Goal: Task Accomplishment & Management: Use online tool/utility

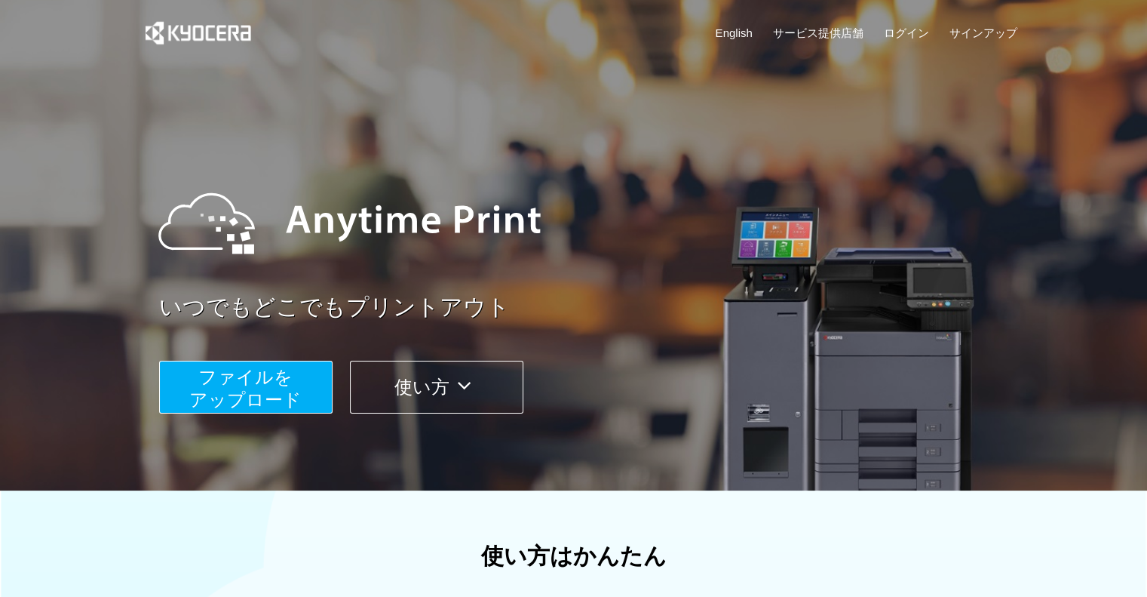
drag, startPoint x: 1033, startPoint y: 4, endPoint x: 720, endPoint y: 176, distance: 357.5
click at [680, 168] on div at bounding box center [584, 223] width 883 height 136
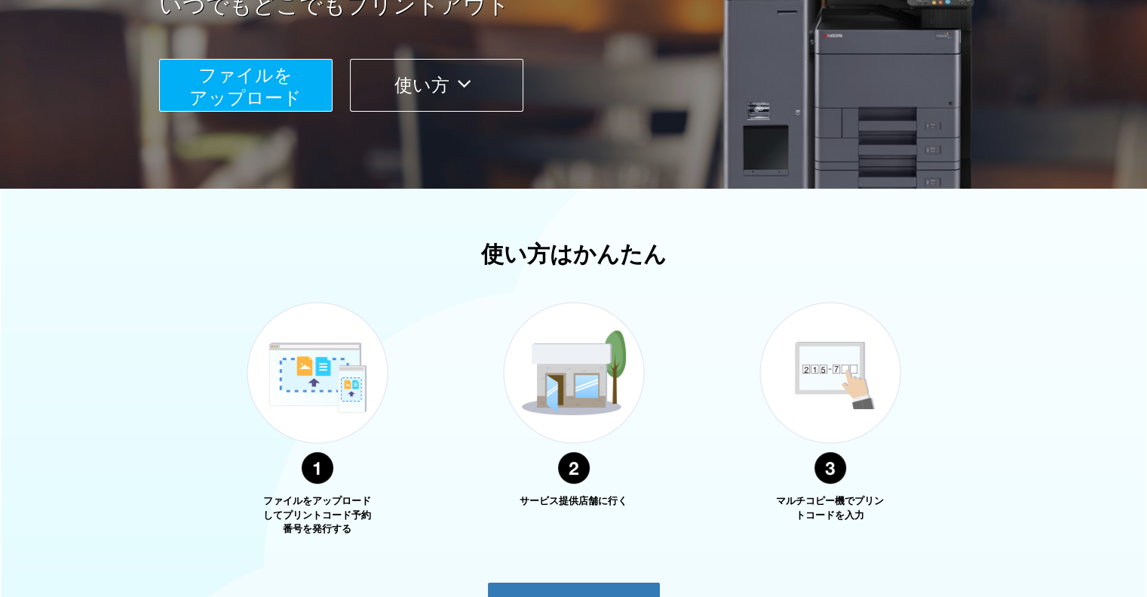
click at [247, 81] on span "ファイルを ​​アップロード" at bounding box center [245, 86] width 112 height 43
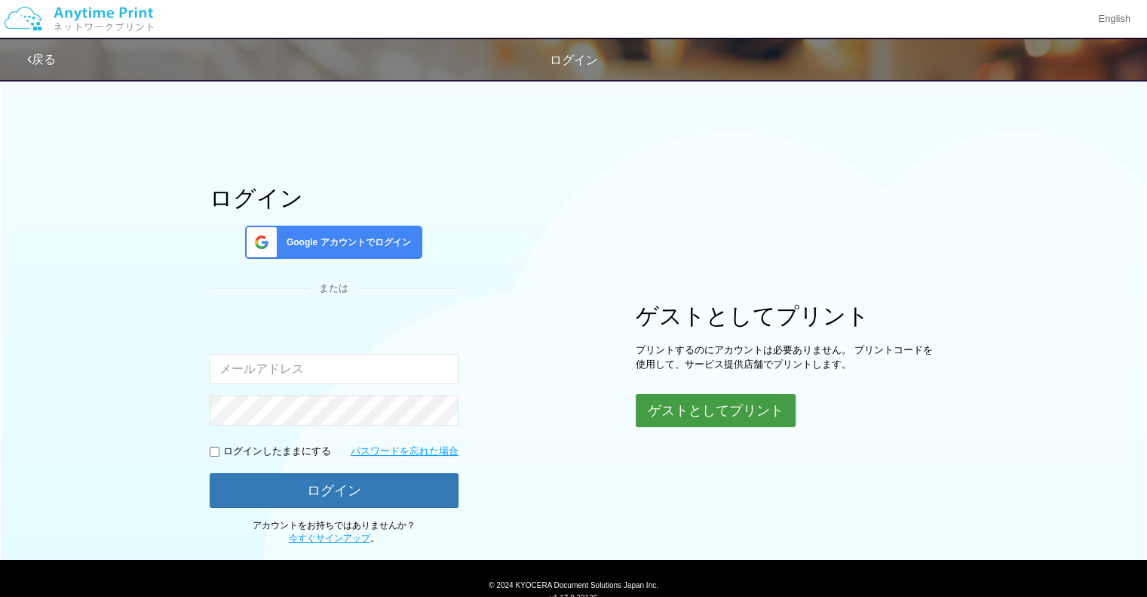
click at [686, 414] on button "ゲストとしてプリント" at bounding box center [716, 410] width 160 height 33
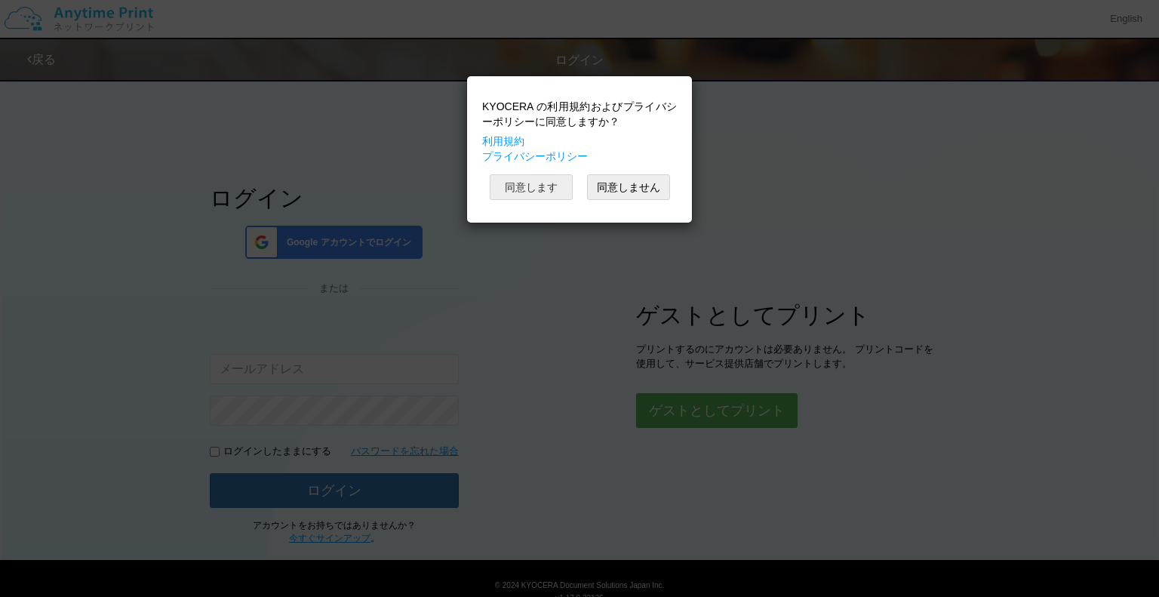
click at [542, 185] on button "同意します" at bounding box center [531, 187] width 83 height 26
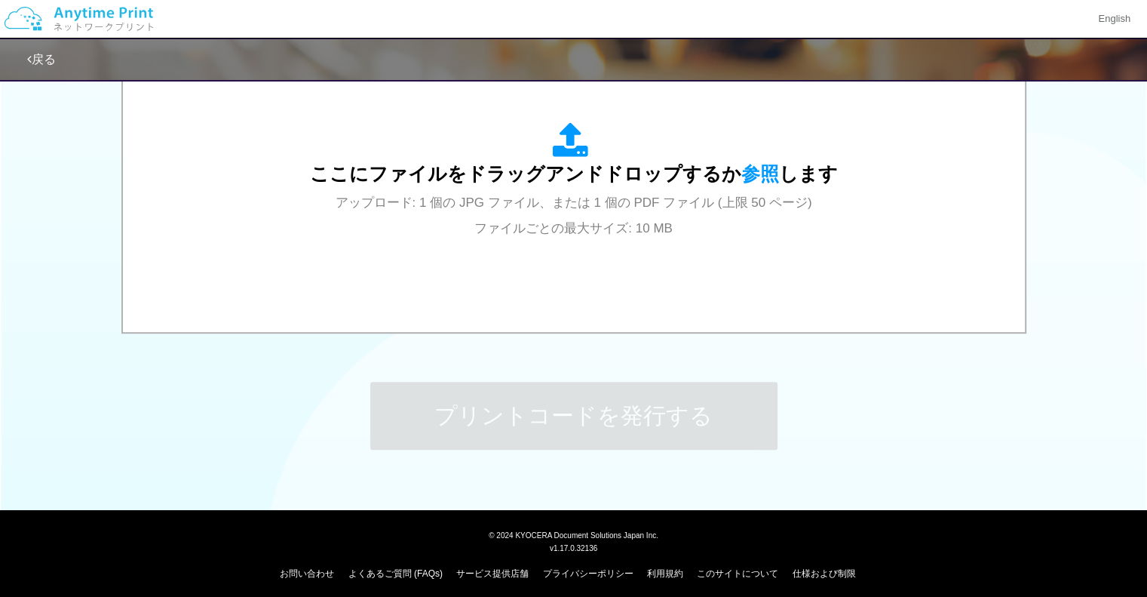
scroll to position [242, 0]
